Goal: Information Seeking & Learning: Check status

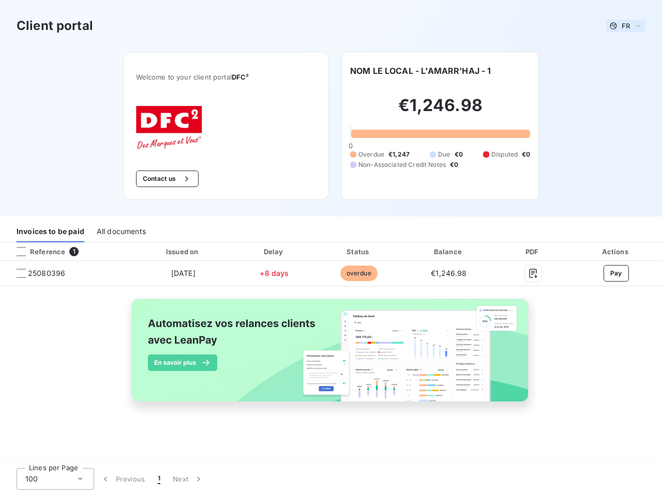
click at [626, 26] on span "FR" at bounding box center [626, 26] width 8 height 8
click at [165, 179] on button "Contact us" at bounding box center [167, 179] width 63 height 17
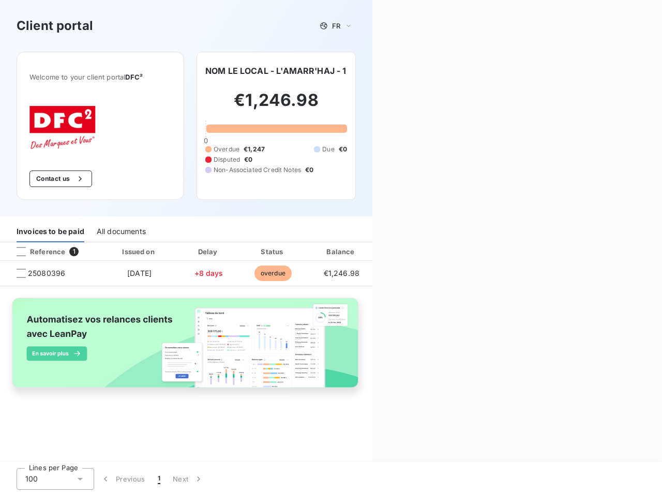
click at [420, 71] on div "Contact us Fill out the form below, and a member of our team will get back to y…" at bounding box center [517, 248] width 290 height 496
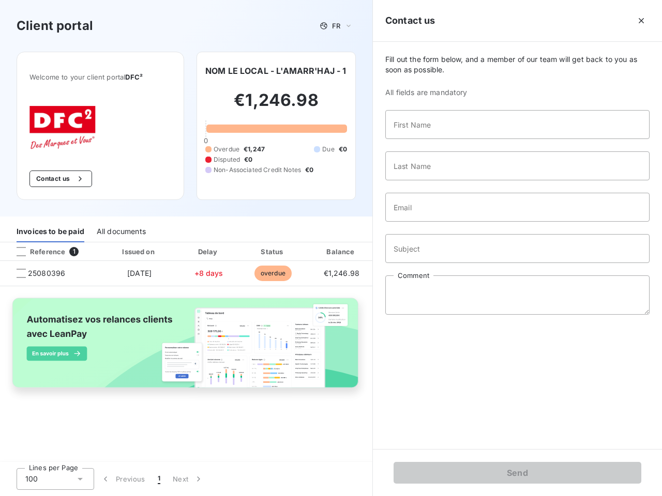
click at [50, 232] on div "Invoices to be paid" at bounding box center [51, 232] width 68 height 22
click at [121, 232] on div "All documents" at bounding box center [121, 232] width 49 height 22
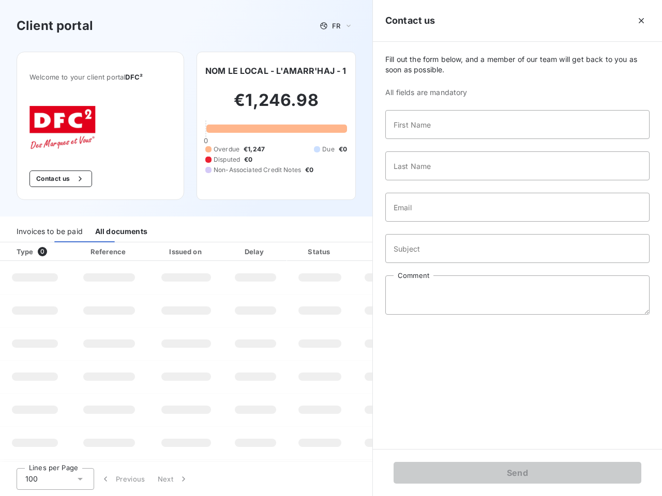
click at [66, 252] on div at bounding box center [62, 252] width 10 height 10
click at [21, 252] on div "Type 0" at bounding box center [38, 252] width 57 height 10
click at [183, 252] on div "Issued on" at bounding box center [185, 252] width 71 height 10
click at [275, 252] on div at bounding box center [280, 252] width 10 height 10
click at [358, 252] on div "Amount" at bounding box center [388, 252] width 66 height 10
